Goal: Transaction & Acquisition: Book appointment/travel/reservation

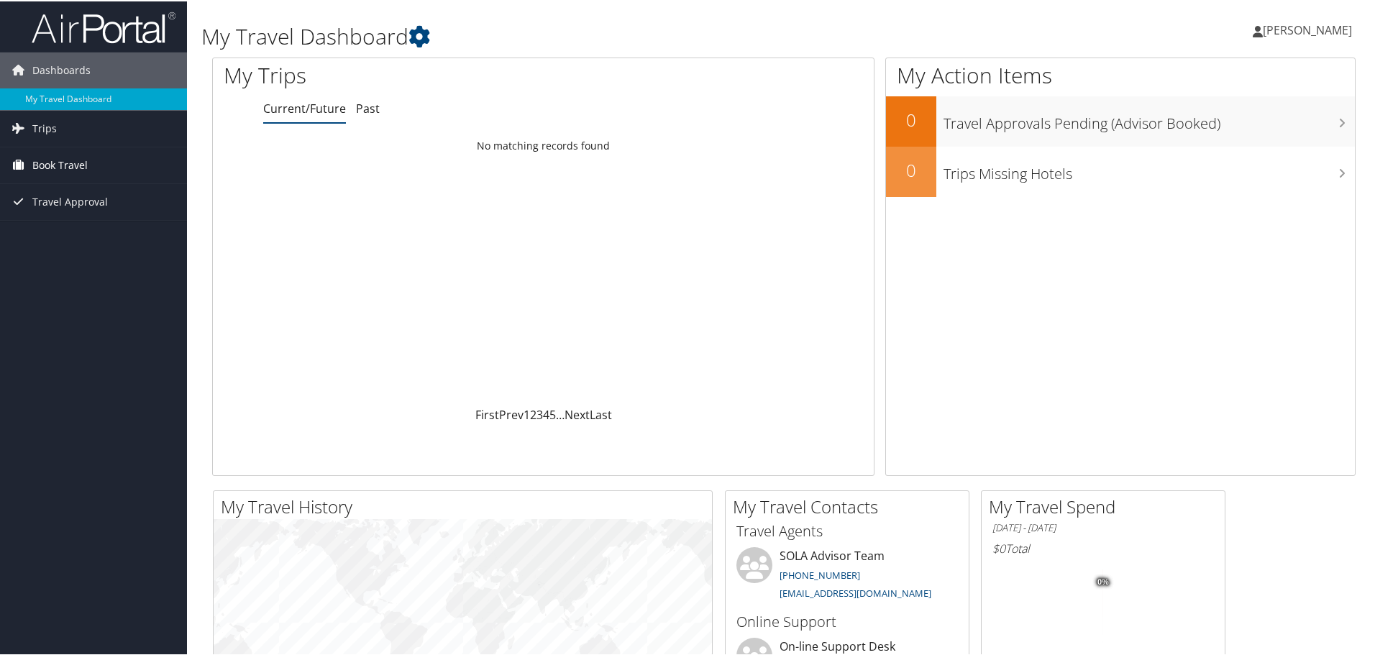
click at [60, 165] on span "Book Travel" at bounding box center [59, 164] width 55 height 36
click at [55, 133] on span "Trips" at bounding box center [44, 127] width 24 height 36
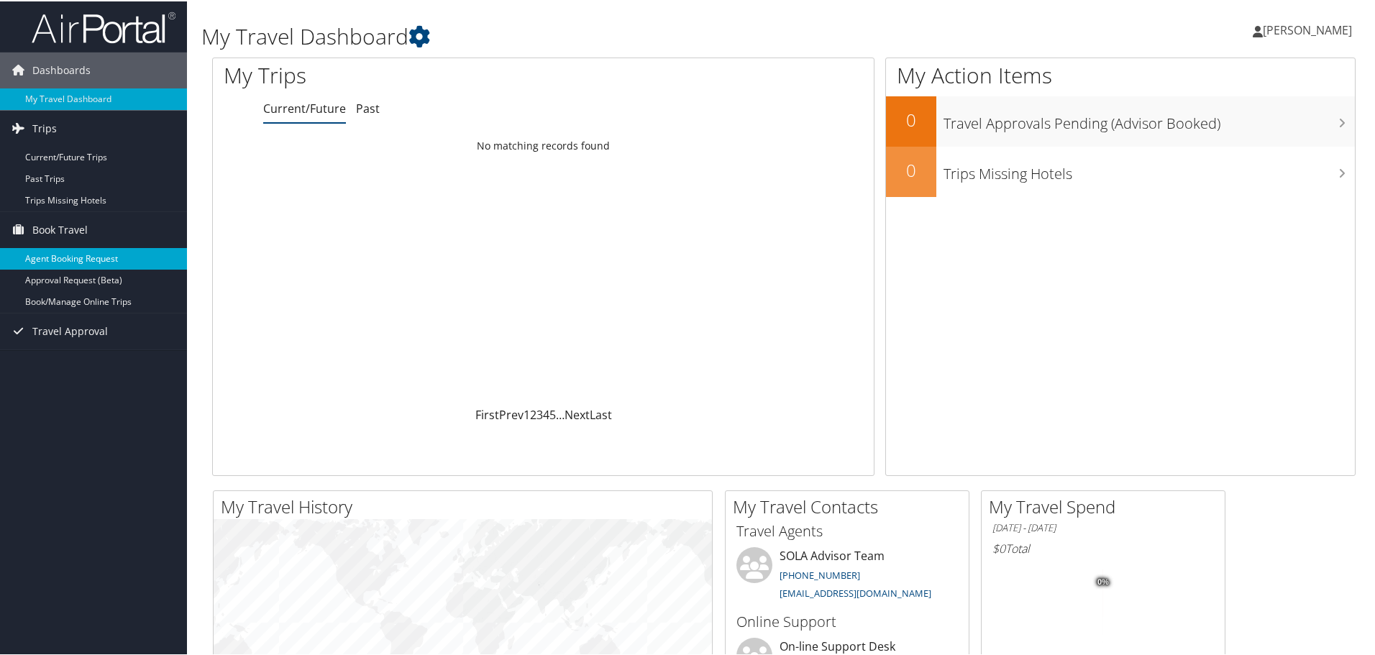
click at [91, 257] on link "Agent Booking Request" at bounding box center [93, 258] width 187 height 22
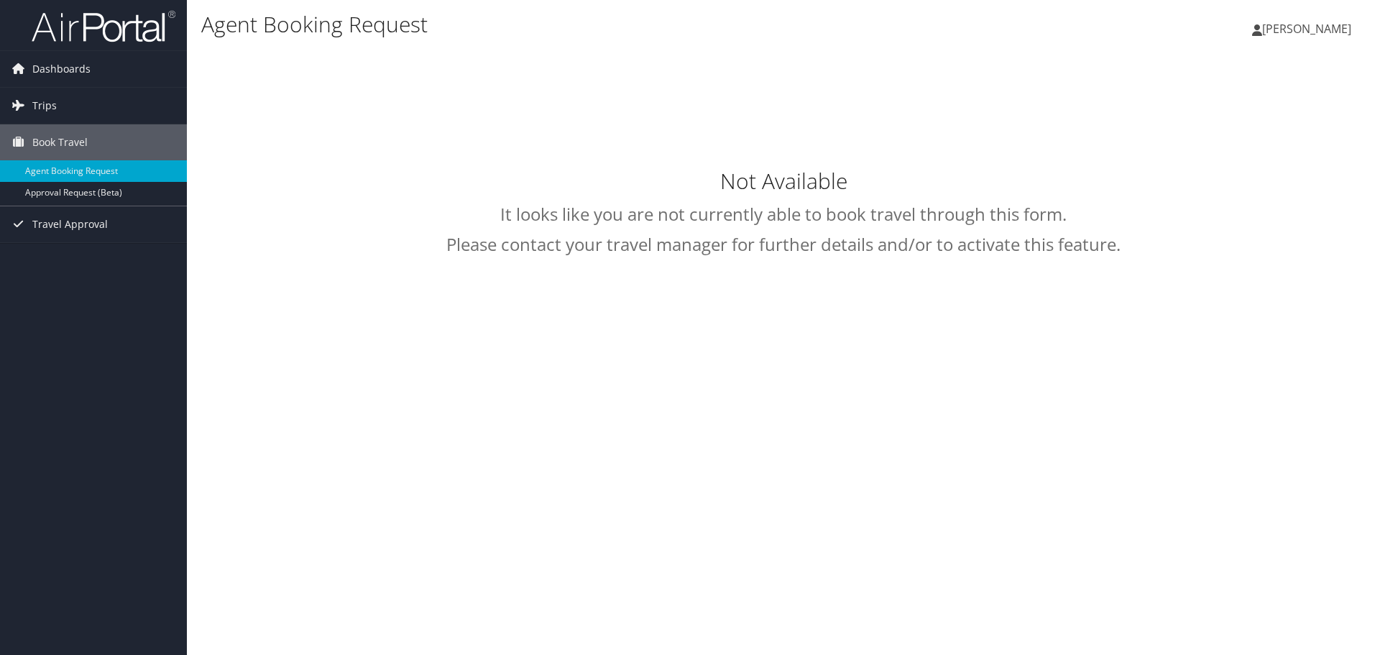
type input "Ryan Nolan"
select select "[EMAIL_ADDRESS][DOMAIN_NAME]"
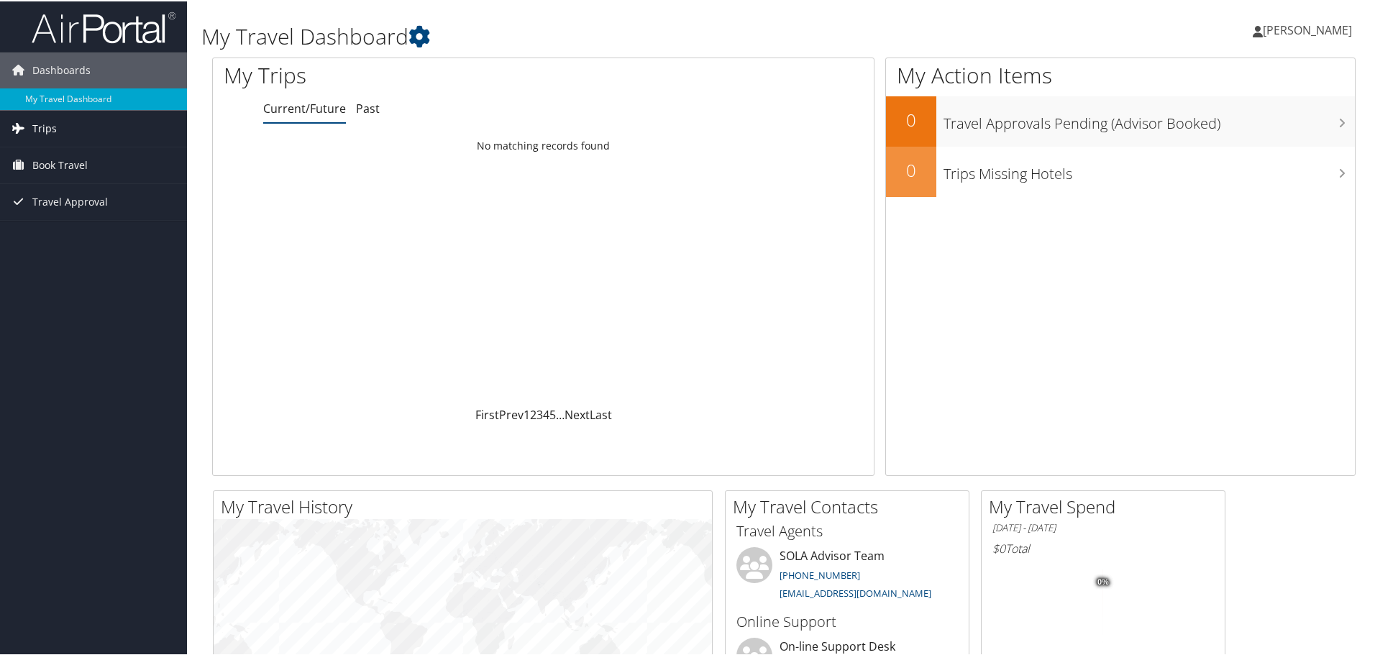
click at [66, 122] on link "Trips" at bounding box center [93, 127] width 187 height 36
click at [81, 151] on link "Current/Future Trips" at bounding box center [93, 156] width 187 height 22
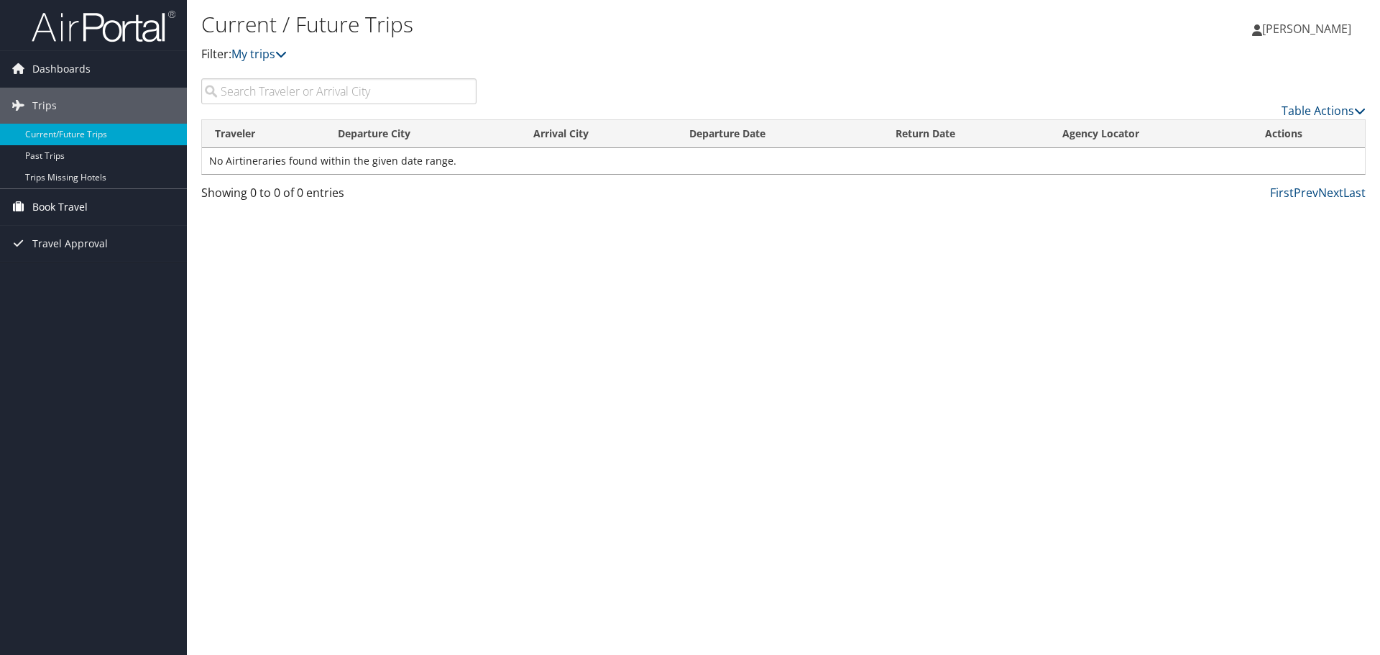
click at [75, 201] on span "Book Travel" at bounding box center [59, 207] width 55 height 36
click at [101, 274] on link "Book/Manage Online Trips" at bounding box center [93, 279] width 187 height 22
